Goal: Find specific page/section: Find specific page/section

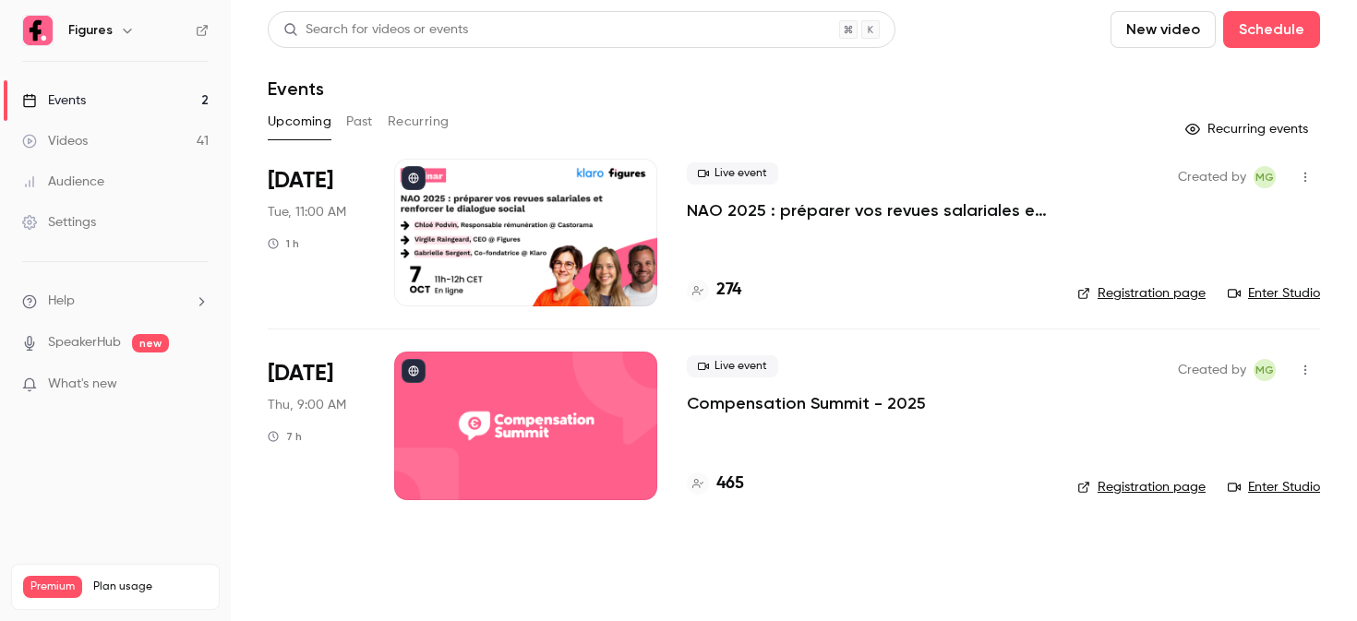
click at [97, 134] on link "Videos 41" at bounding box center [115, 141] width 231 height 41
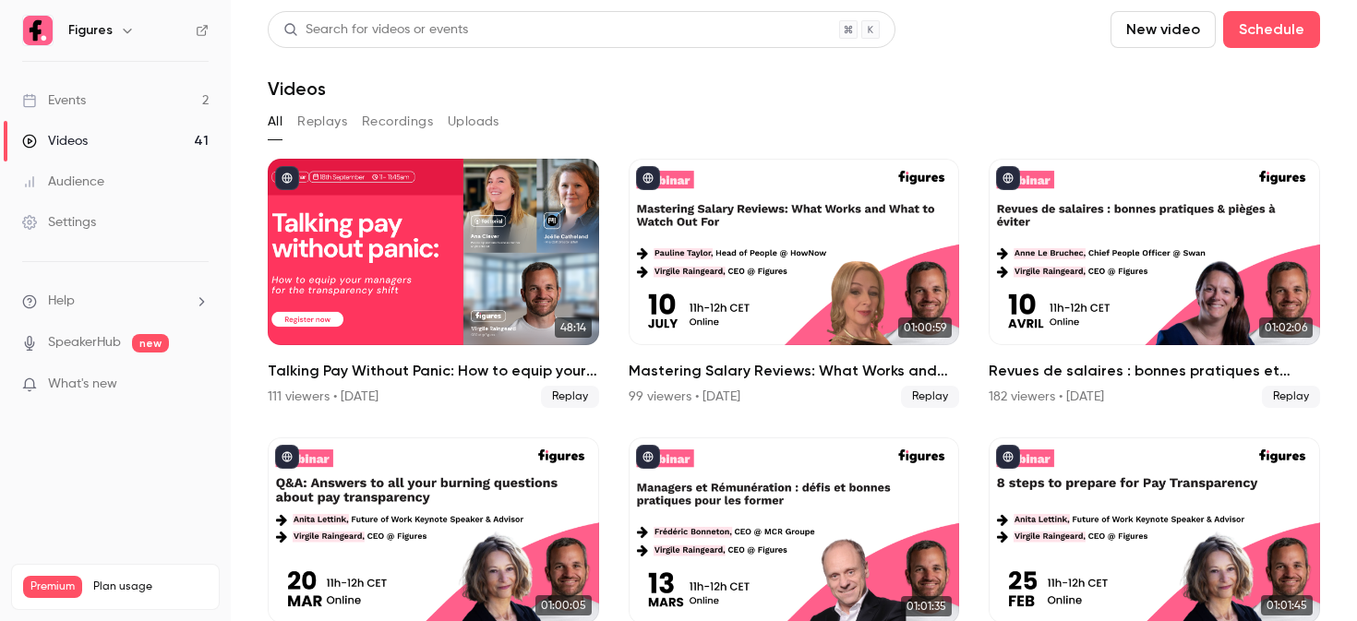
click at [133, 116] on link "Events 2" at bounding box center [115, 100] width 231 height 41
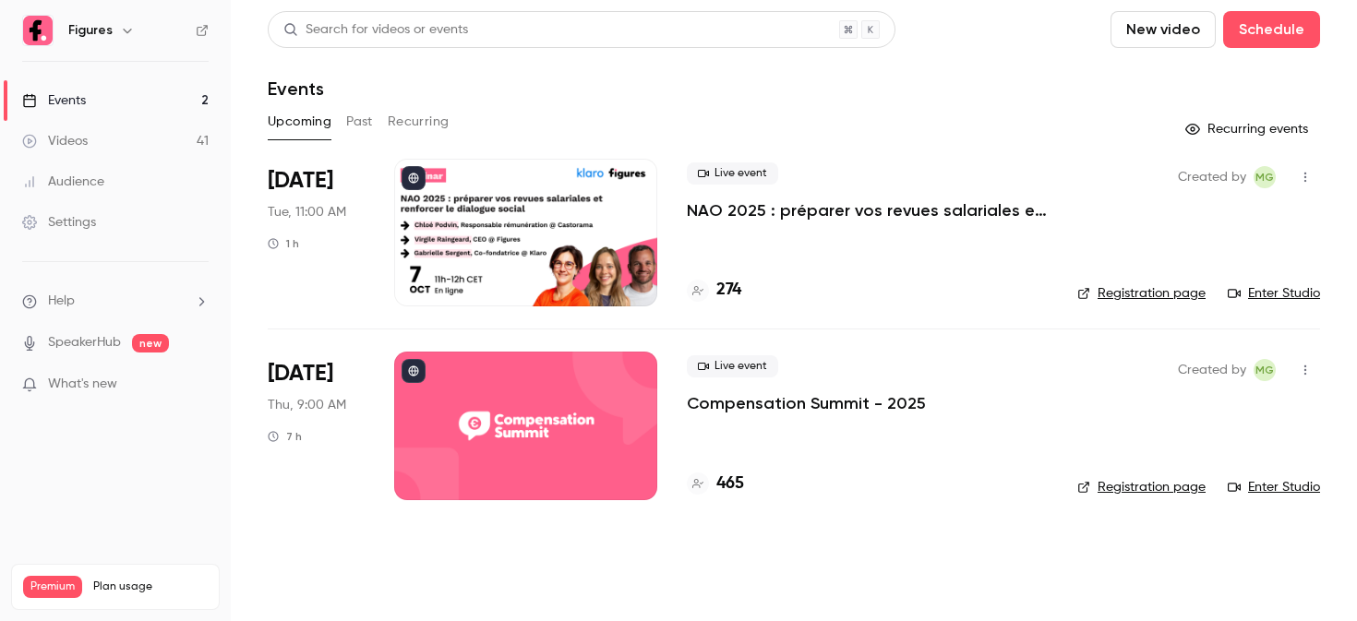
click at [470, 396] on div at bounding box center [525, 426] width 263 height 148
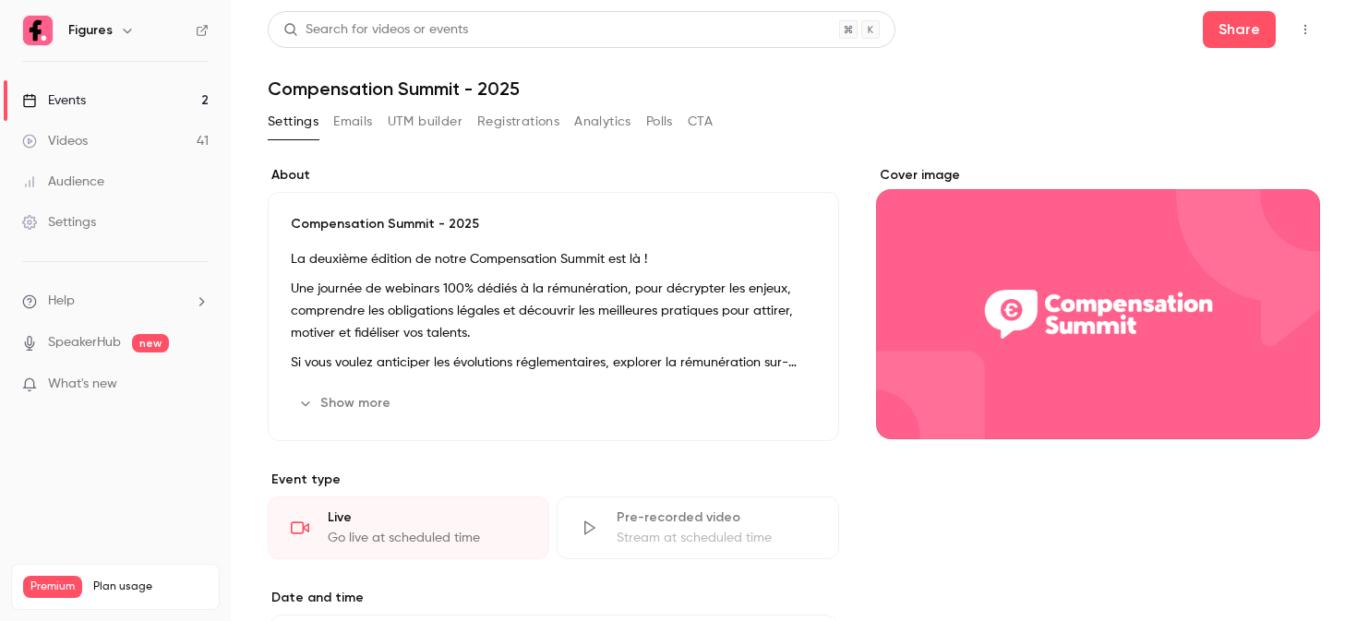
click at [523, 124] on button "Registrations" at bounding box center [518, 122] width 82 height 30
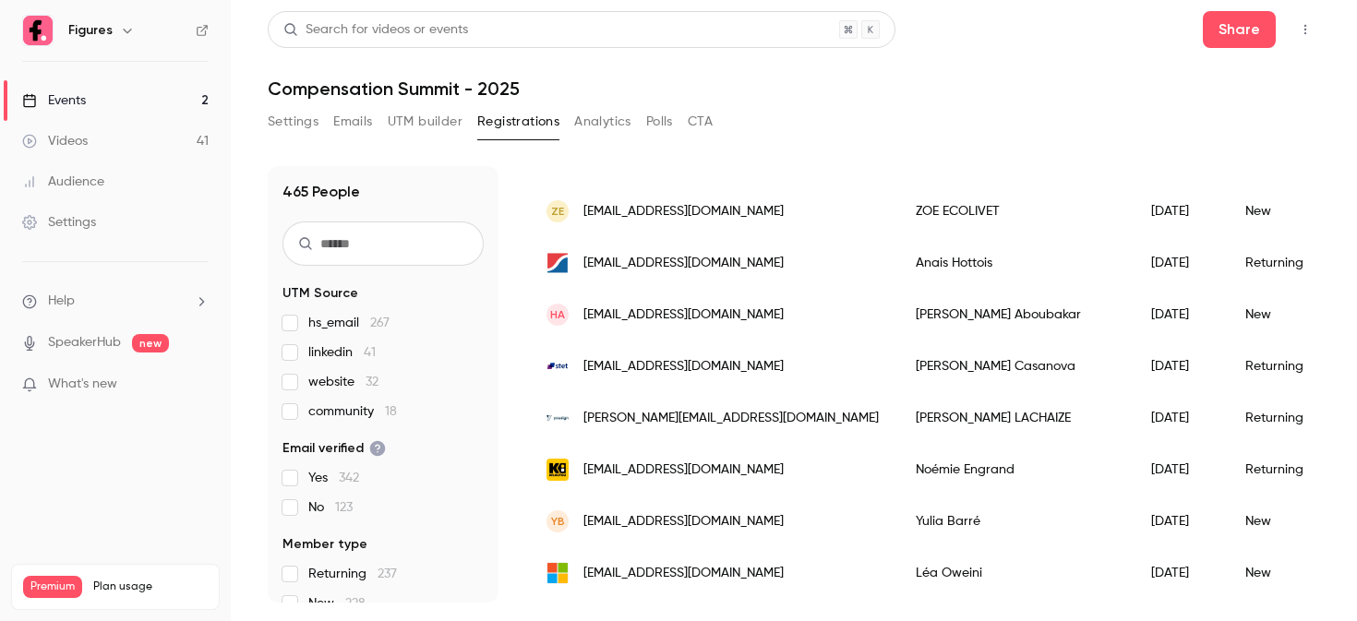
scroll to position [1297, 0]
